Goal: Check status: Check status

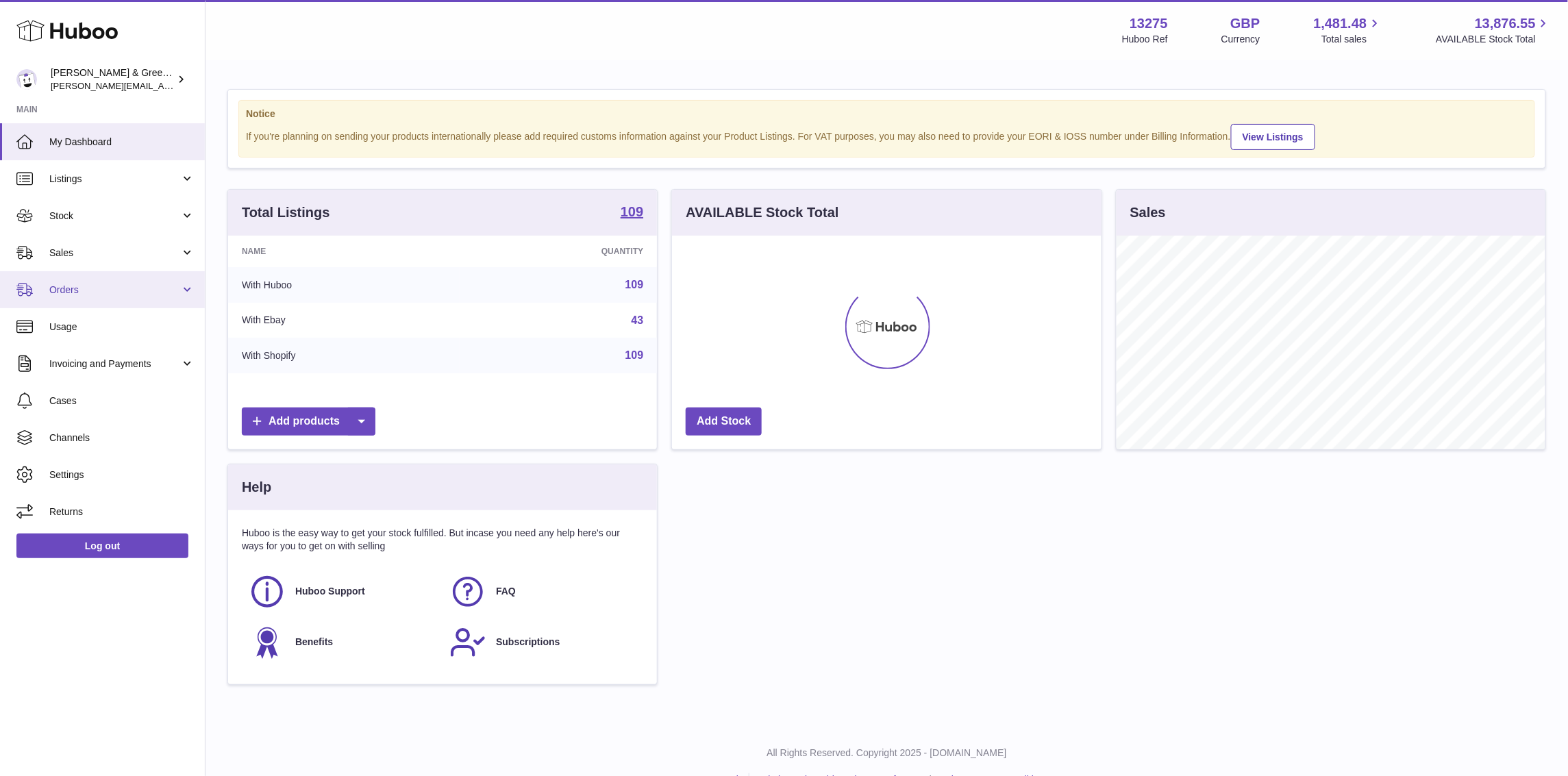
scroll to position [213, 429]
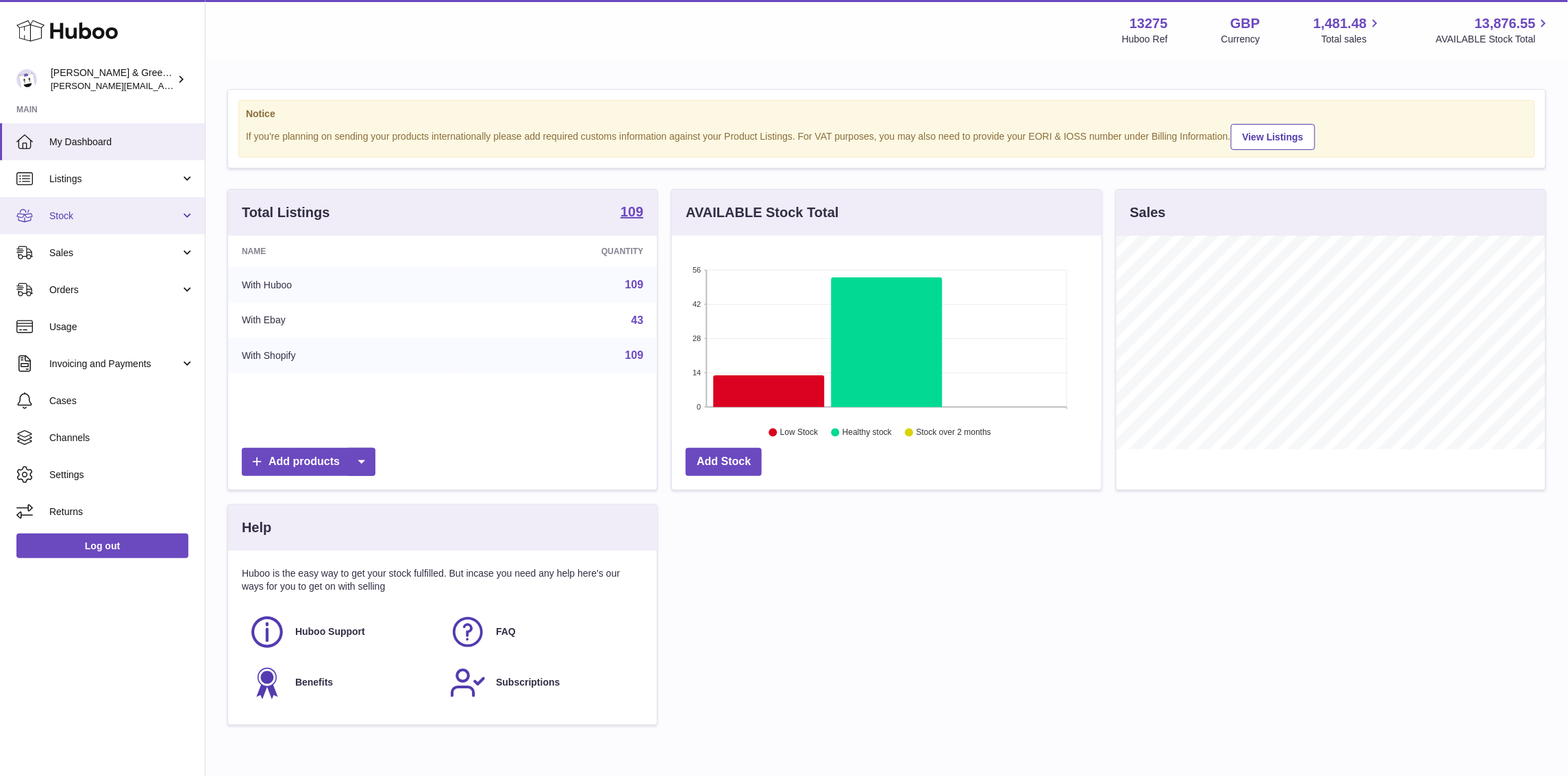
click at [189, 221] on link "Stock" at bounding box center [103, 216] width 205 height 37
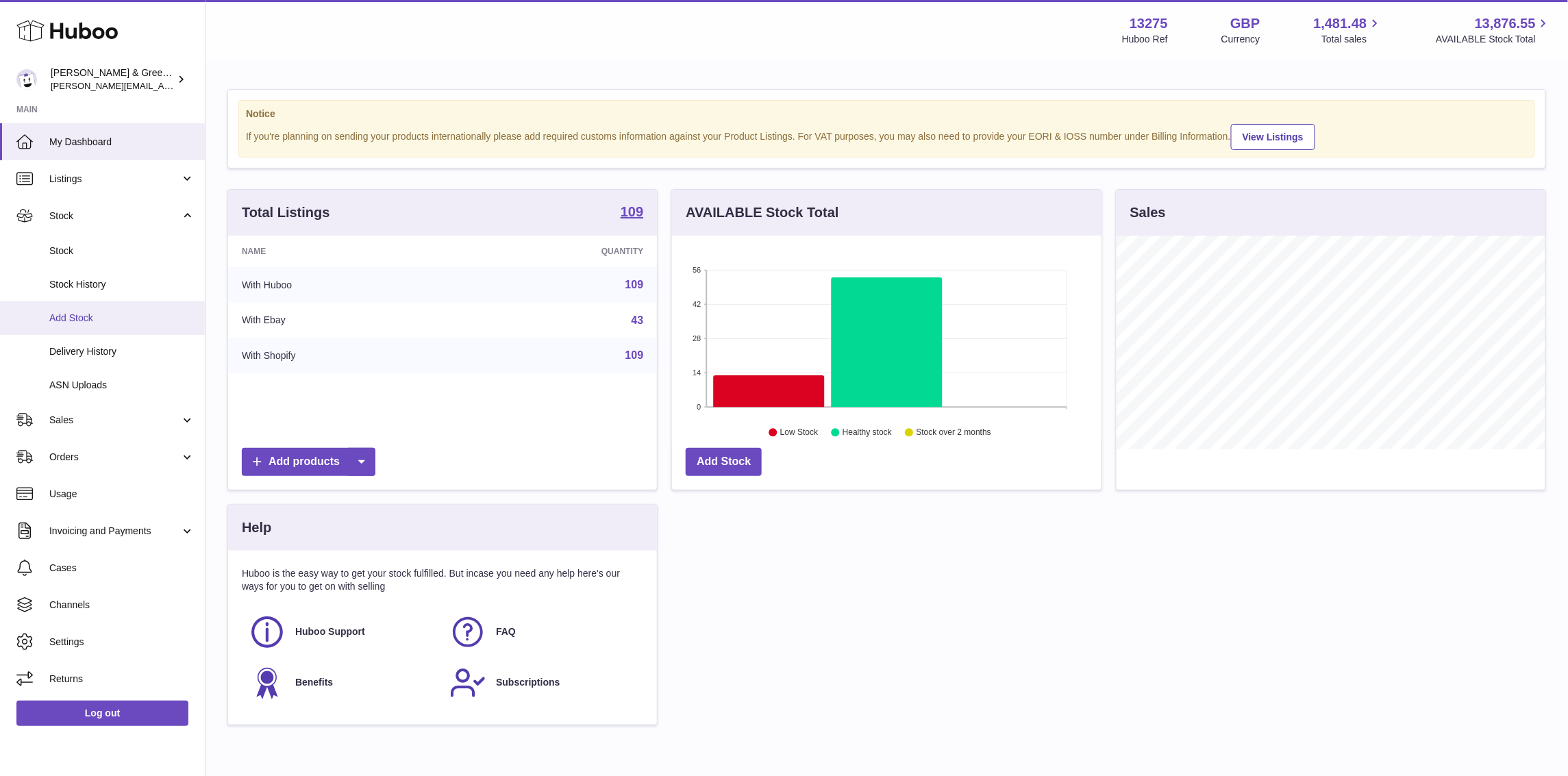
click at [150, 311] on span "Add Stock" at bounding box center [121, 317] width 145 height 13
click at [130, 338] on link "Delivery History" at bounding box center [103, 352] width 205 height 33
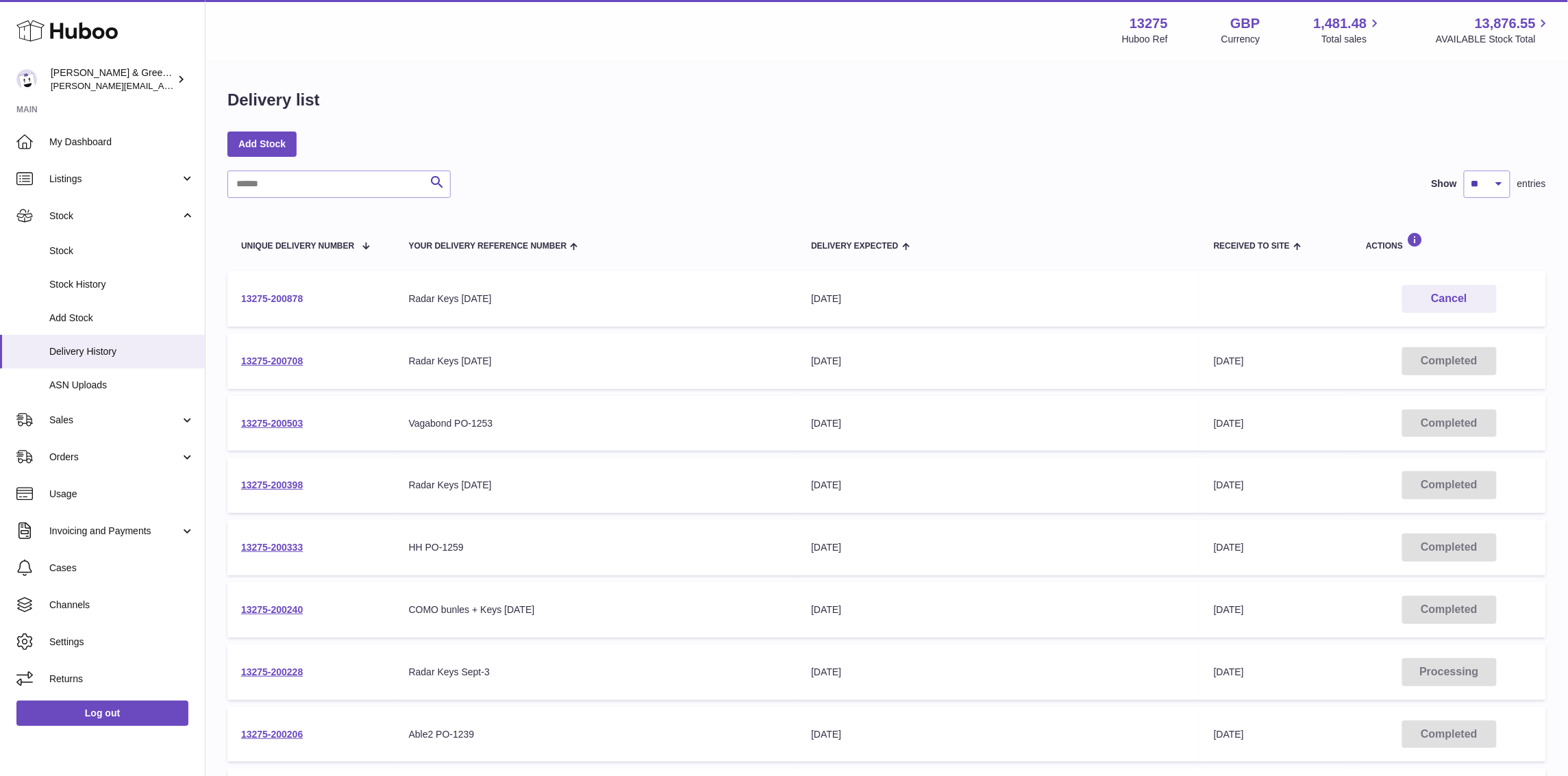
click at [263, 301] on link "13275-200878" at bounding box center [272, 298] width 62 height 11
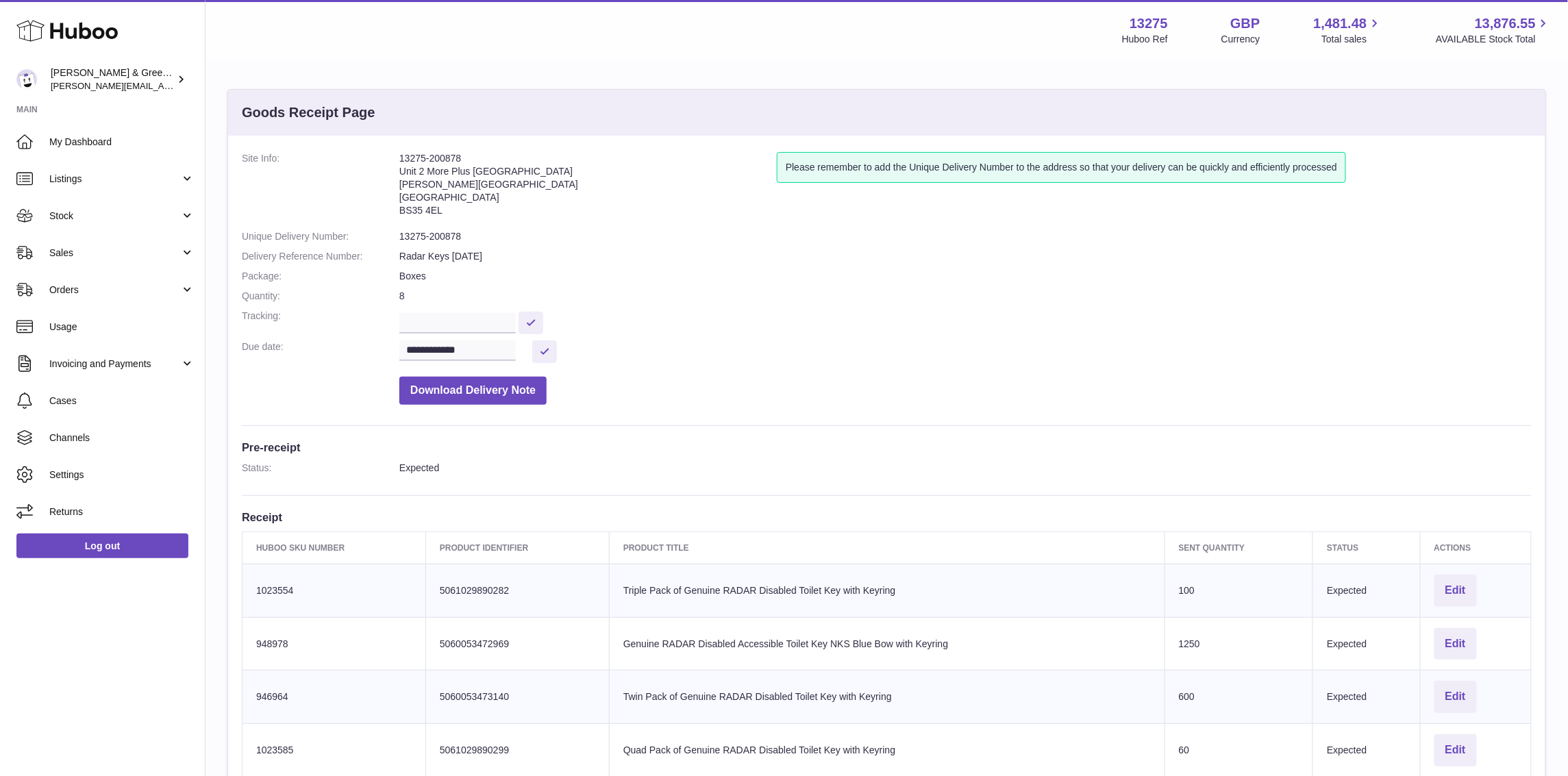
click at [399, 210] on address "13275-200878 Unit 2 [GEOGRAPHIC_DATA][PERSON_NAME][STREET_ADDRESS]" at bounding box center [588, 188] width 377 height 71
drag, startPoint x: 402, startPoint y: 172, endPoint x: 459, endPoint y: 220, distance: 74.5
click at [459, 220] on address "13275-200878 Unit 2 [GEOGRAPHIC_DATA][PERSON_NAME][STREET_ADDRESS]" at bounding box center [588, 188] width 377 height 71
copy address "Unit 2 More [GEOGRAPHIC_DATA][STREET_ADDRESS][PERSON_NAME]"
